Goal: Task Accomplishment & Management: Manage account settings

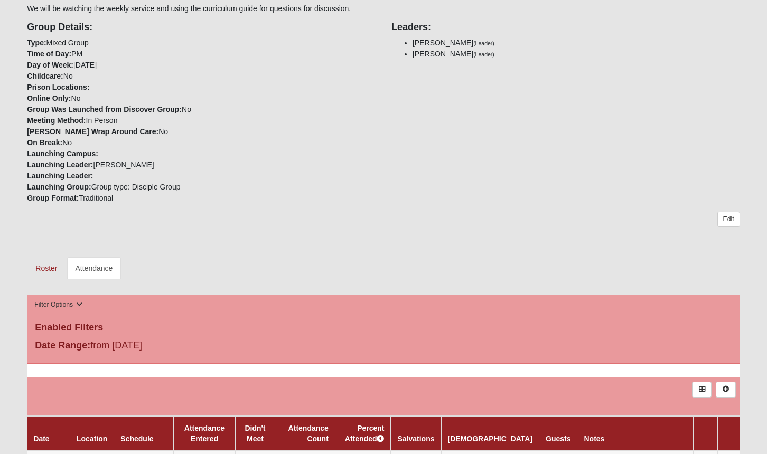
scroll to position [130, 0]
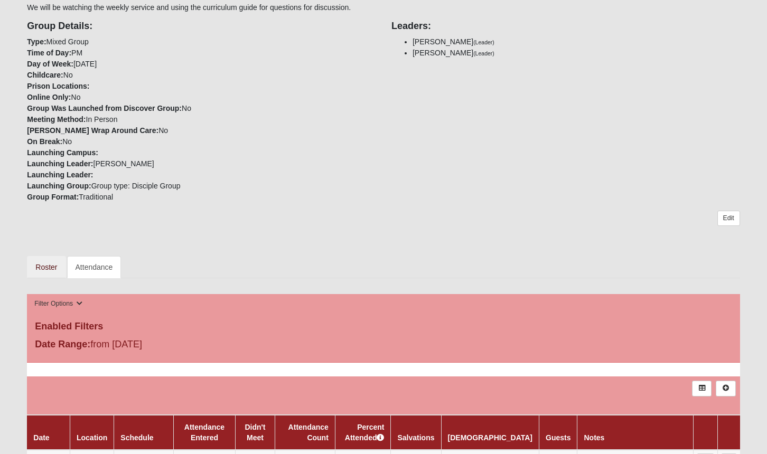
click at [45, 265] on link "Roster" at bounding box center [46, 267] width 39 height 22
click at [94, 263] on link "Attendance" at bounding box center [94, 267] width 54 height 22
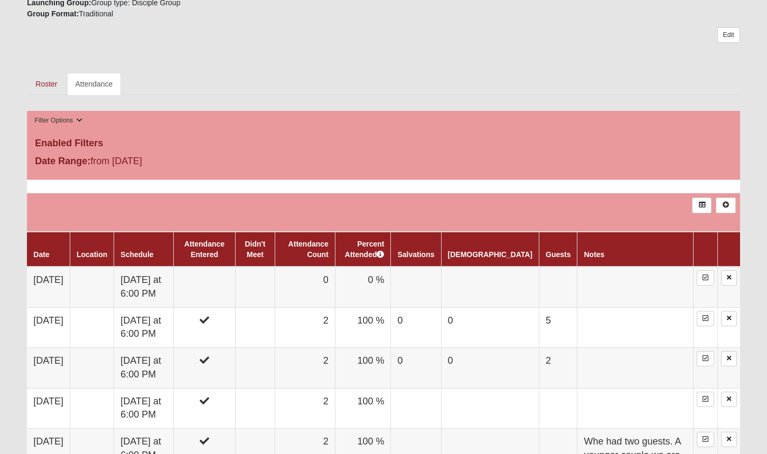
scroll to position [314, 0]
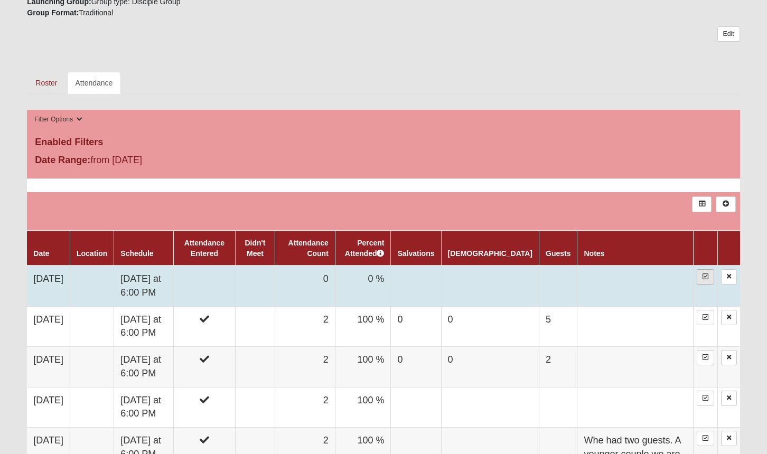
click at [704, 274] on icon at bounding box center [706, 277] width 6 height 6
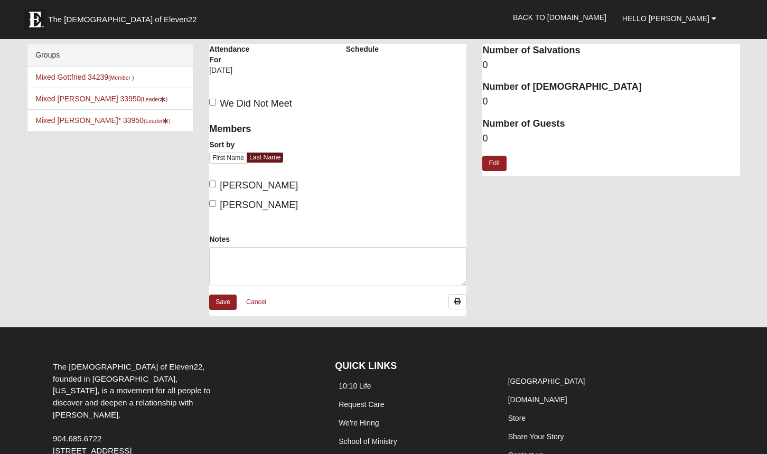
click at [213, 184] on input "[PERSON_NAME]" at bounding box center [212, 184] width 7 height 7
checkbox input "true"
click at [211, 203] on input "Thompson, John" at bounding box center [212, 203] width 7 height 7
checkbox input "true"
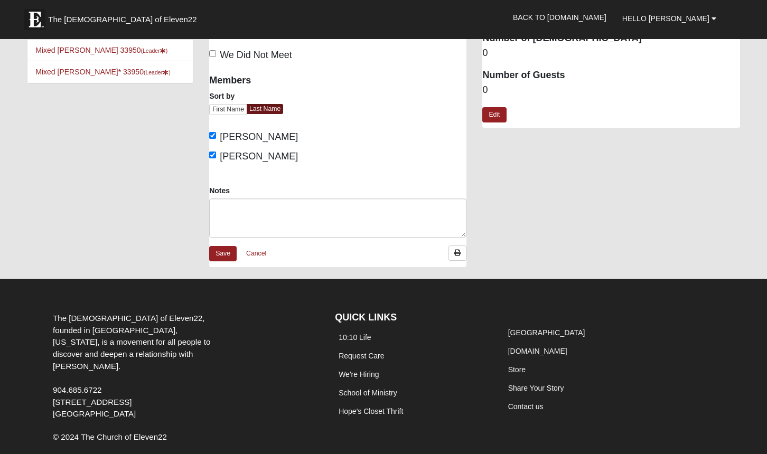
scroll to position [39, 0]
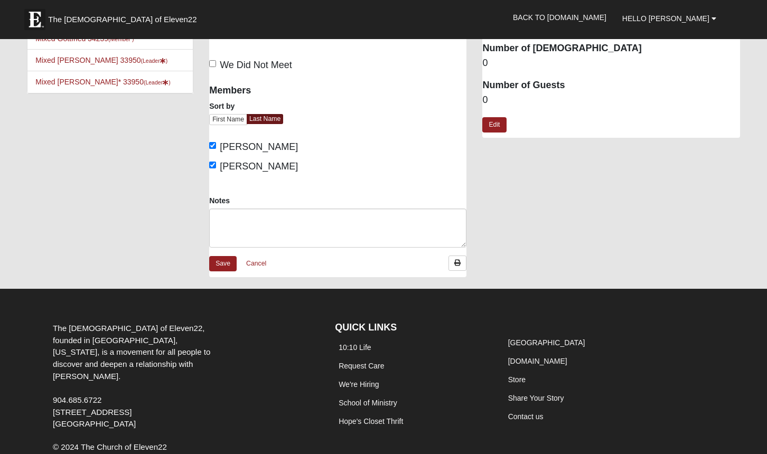
click at [492, 97] on dd "0" at bounding box center [610, 101] width 257 height 14
click at [488, 96] on dd "0" at bounding box center [610, 101] width 257 height 14
drag, startPoint x: 495, startPoint y: 94, endPoint x: 500, endPoint y: 95, distance: 5.4
click at [496, 94] on dd "0" at bounding box center [610, 101] width 257 height 14
click at [496, 122] on link "Edit" at bounding box center [494, 124] width 24 height 15
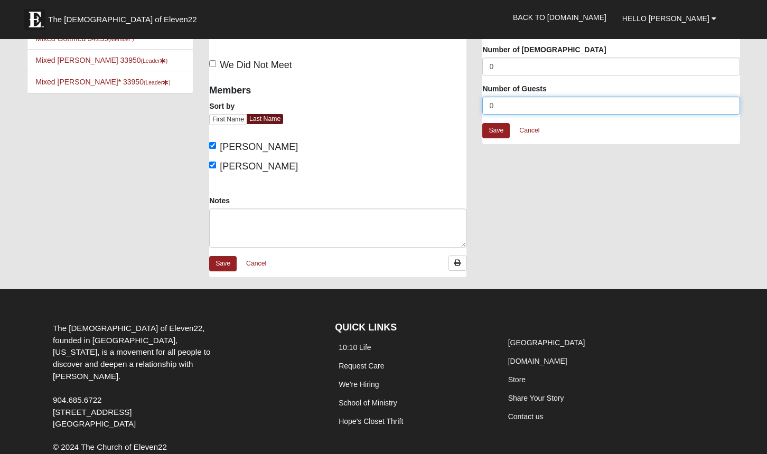
click at [495, 106] on input "0" at bounding box center [610, 106] width 257 height 18
type input "5"
click at [494, 128] on link "Save" at bounding box center [495, 130] width 27 height 15
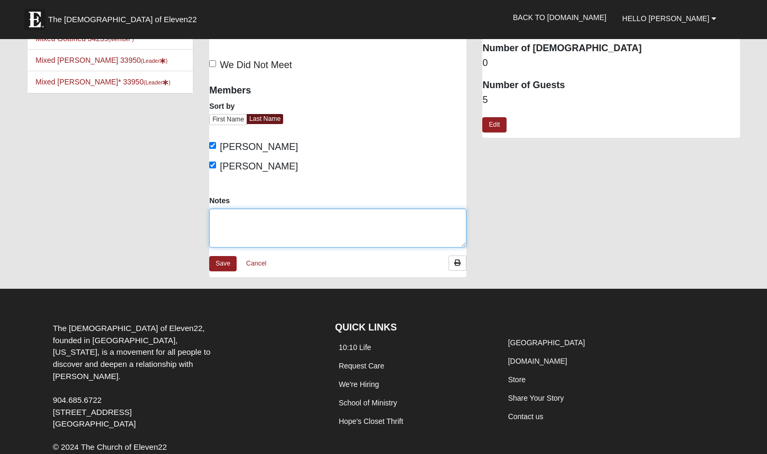
click at [231, 219] on textarea "Notes" at bounding box center [337, 228] width 257 height 39
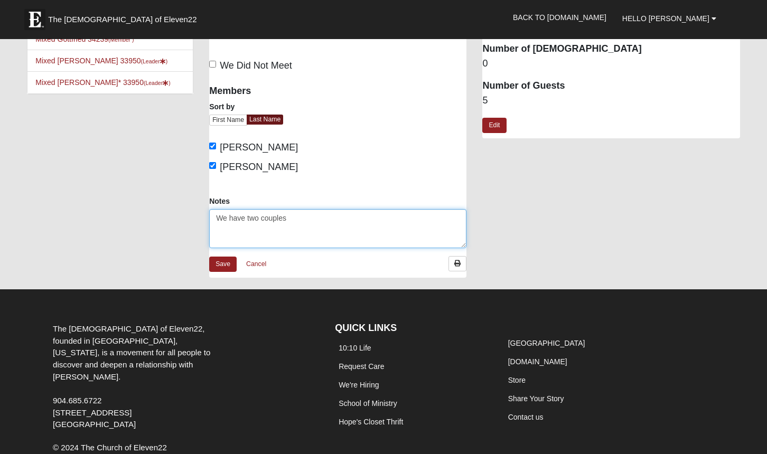
drag, startPoint x: 239, startPoint y: 218, endPoint x: 245, endPoint y: 218, distance: 5.8
click at [245, 218] on textarea "We have two couples" at bounding box center [337, 228] width 257 height 39
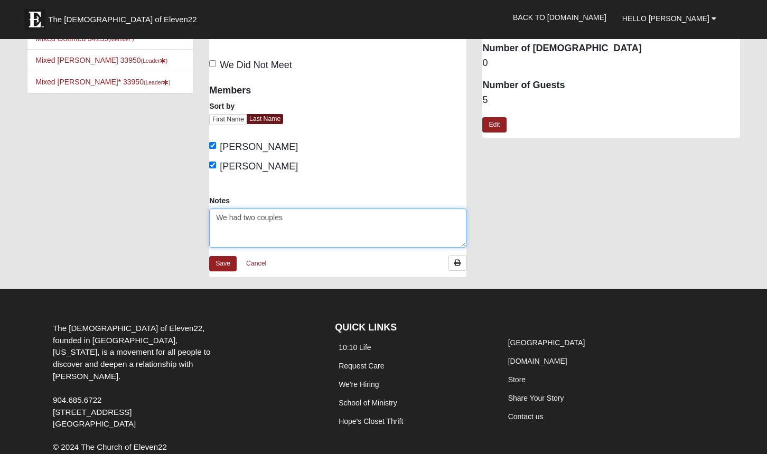
click at [289, 219] on textarea "We had two couples" at bounding box center [337, 228] width 257 height 39
click at [328, 217] on textarea "We had two couples and the soneof one of the couples with us." at bounding box center [337, 228] width 257 height 39
click at [436, 218] on textarea "We had two couples and the sone of one of the couples with us." at bounding box center [337, 228] width 257 height 39
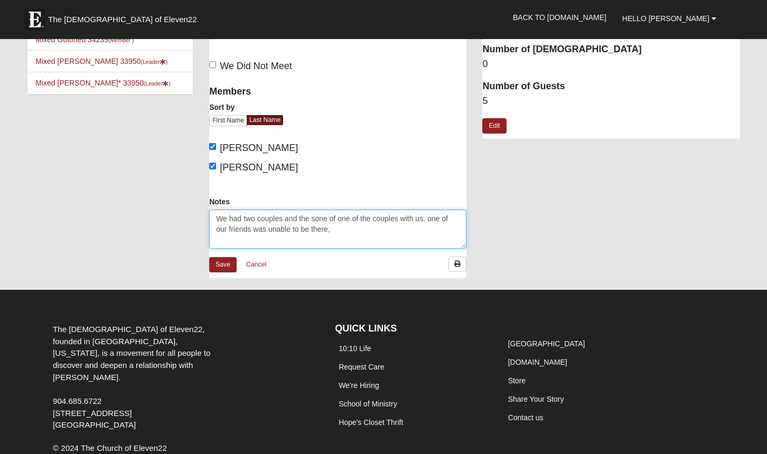
scroll to position [38, 0]
click at [432, 217] on textarea "We had two couples and the sone of one of the couples with us. one of our frien…" at bounding box center [337, 229] width 257 height 39
click at [349, 230] on textarea "We had two couples and the sone of one of the couples with us. One of our frien…" at bounding box center [337, 229] width 257 height 39
click at [313, 217] on textarea "We had two couples and the sone of one of the couples with us. One of our frien…" at bounding box center [337, 229] width 257 height 39
click at [323, 220] on textarea "We had two couples and the sone of one of the couples with us. One of our frien…" at bounding box center [337, 229] width 257 height 39
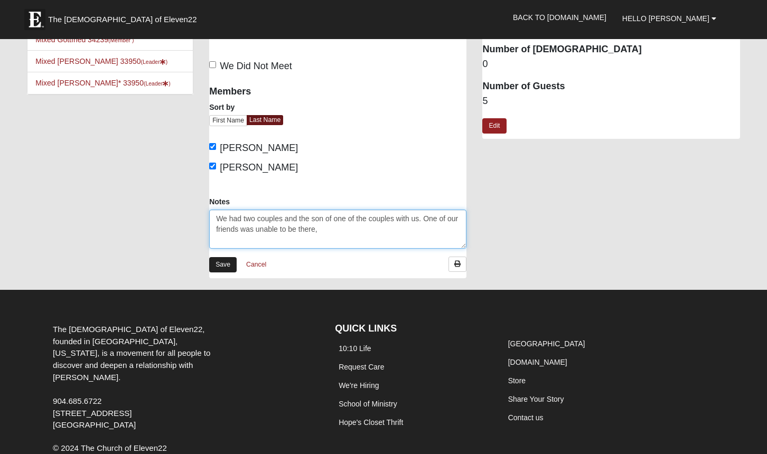
type textarea "We had two couples and the son of one of the couples with us. One of our friend…"
click at [222, 262] on link "Save" at bounding box center [222, 264] width 27 height 15
